Goal: Navigation & Orientation: Find specific page/section

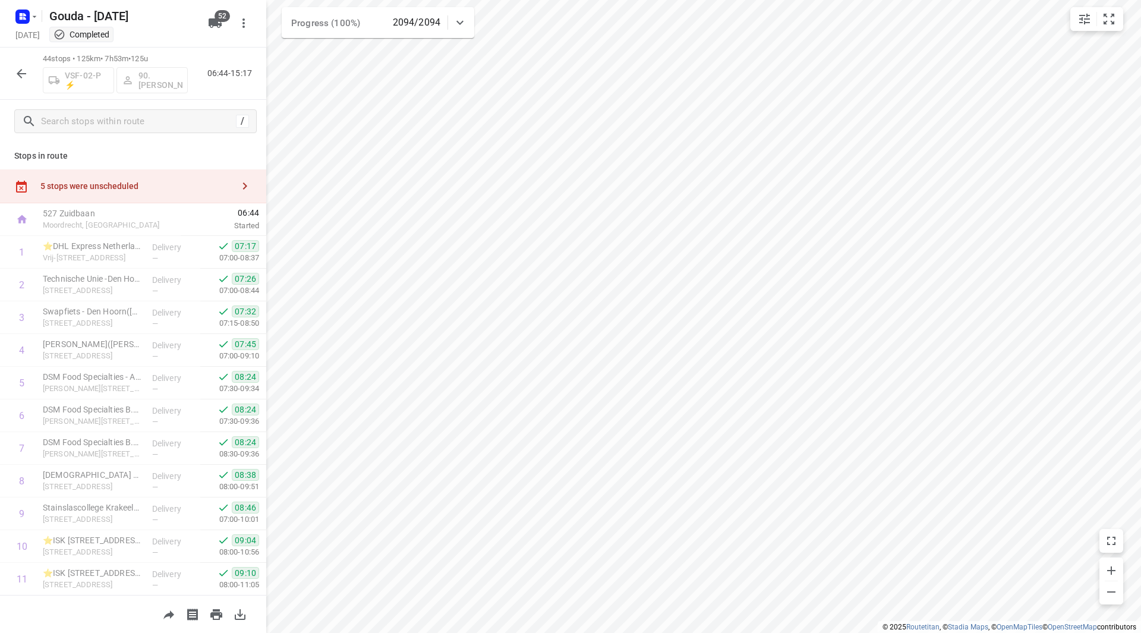
scroll to position [1112, 0]
